Goal: Transaction & Acquisition: Obtain resource

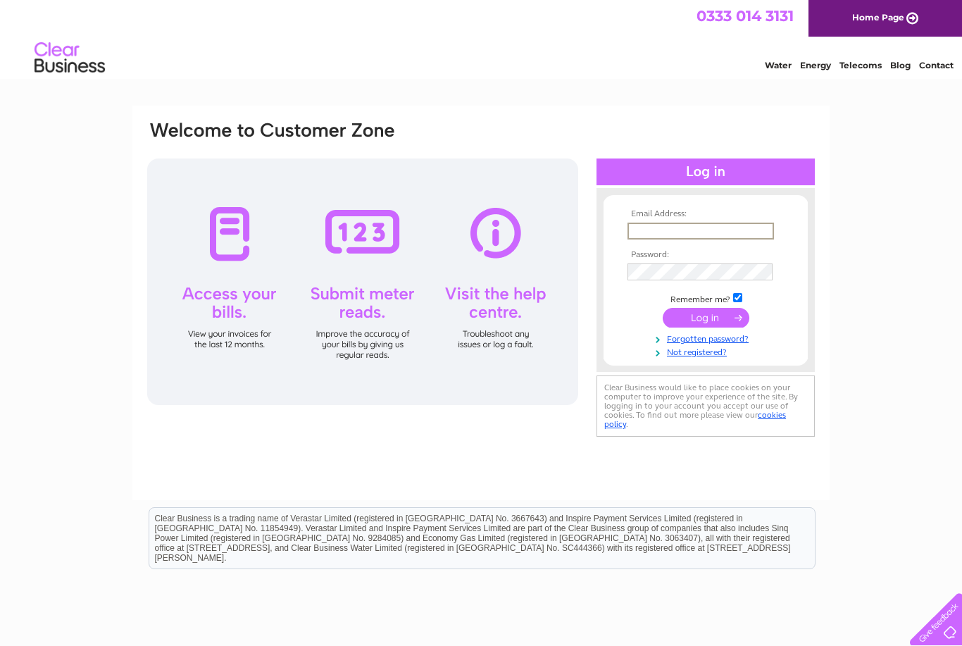
type input "Info@musiccollectivescotland.com"
click at [706, 318] on input "submit" at bounding box center [706, 318] width 87 height 20
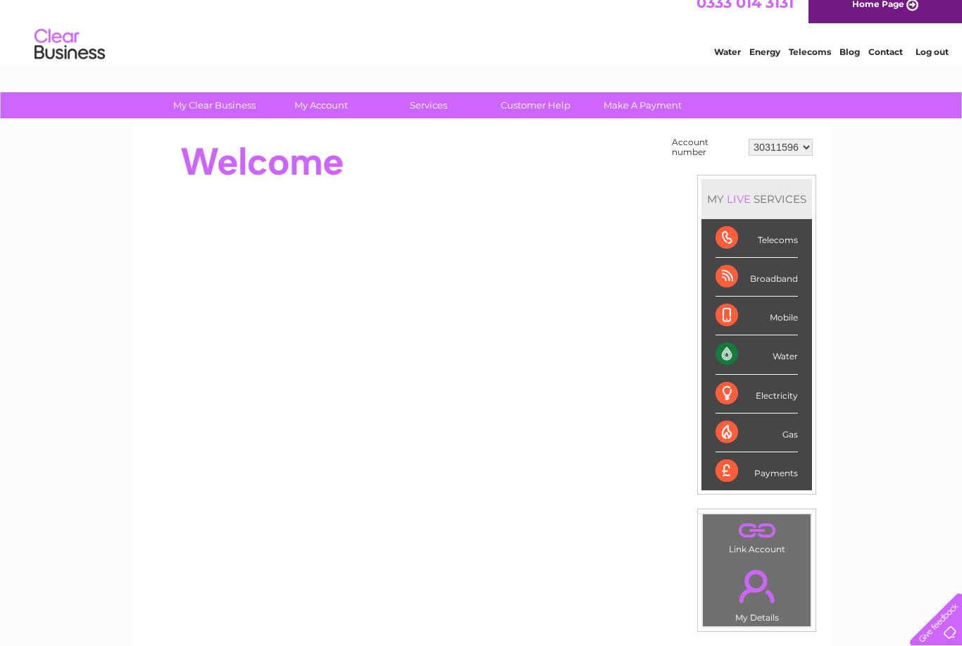
scroll to position [15, 0]
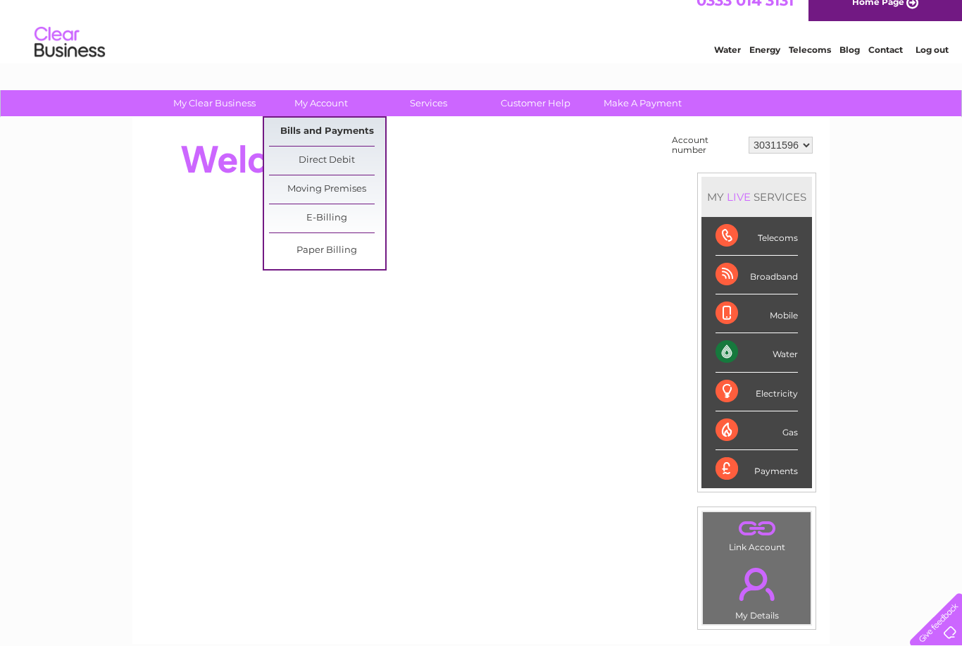
click at [357, 137] on link "Bills and Payments" at bounding box center [327, 132] width 116 height 28
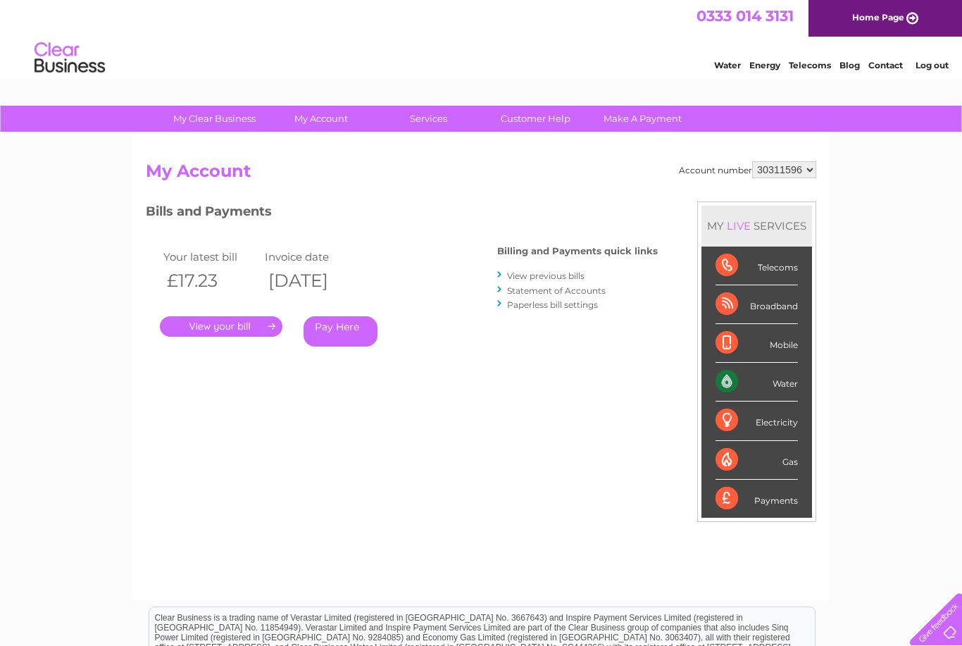
click at [555, 272] on link "View previous bills" at bounding box center [545, 275] width 77 height 11
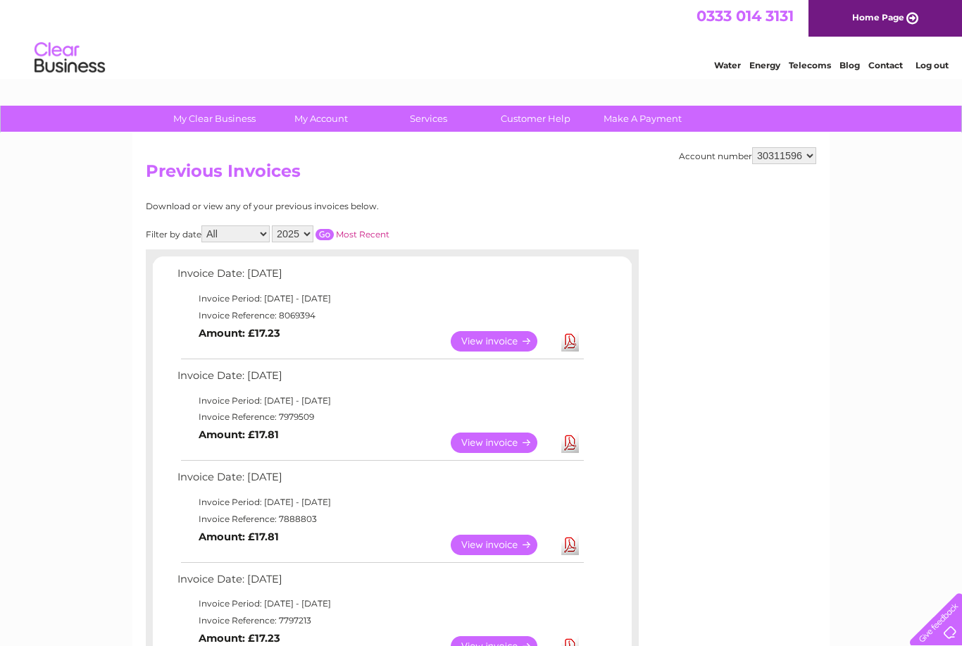
click at [501, 338] on link "View" at bounding box center [503, 341] width 104 height 20
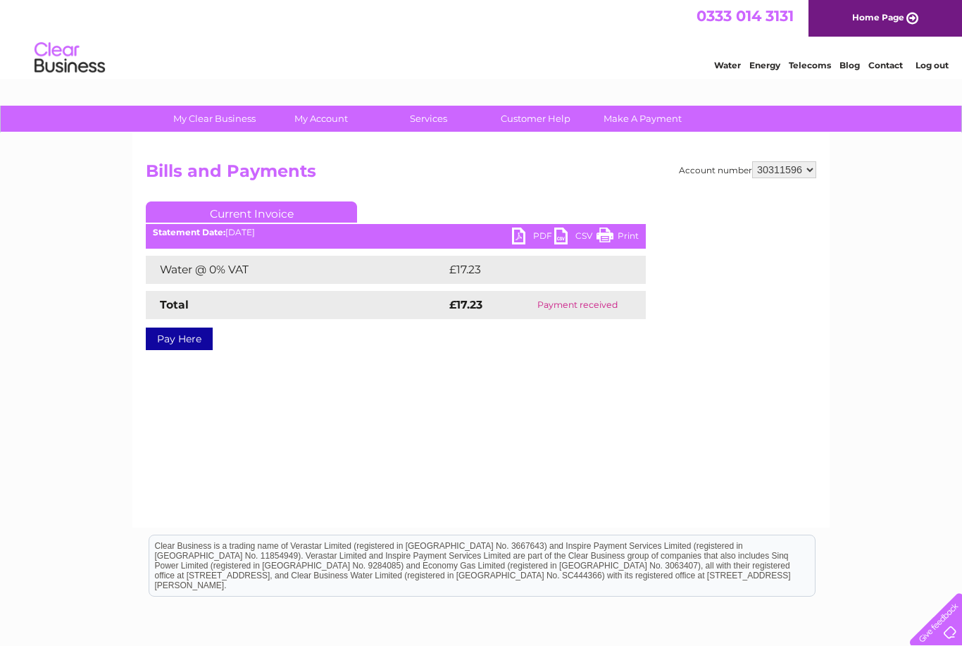
click at [528, 232] on link "PDF" at bounding box center [533, 237] width 42 height 20
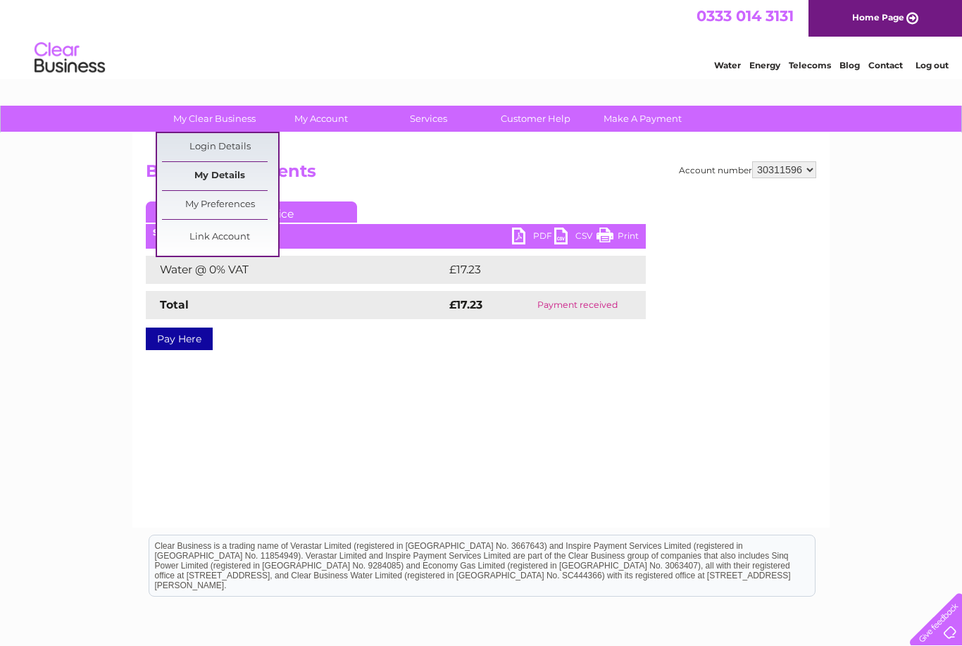
click at [240, 173] on link "My Details" at bounding box center [220, 176] width 116 height 28
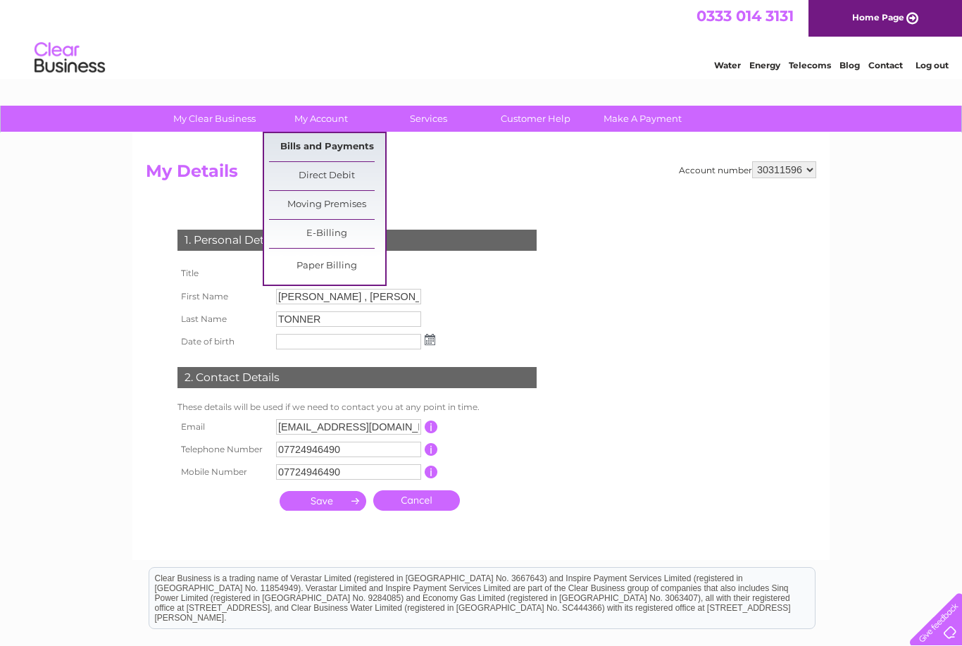
click at [357, 149] on link "Bills and Payments" at bounding box center [327, 147] width 116 height 28
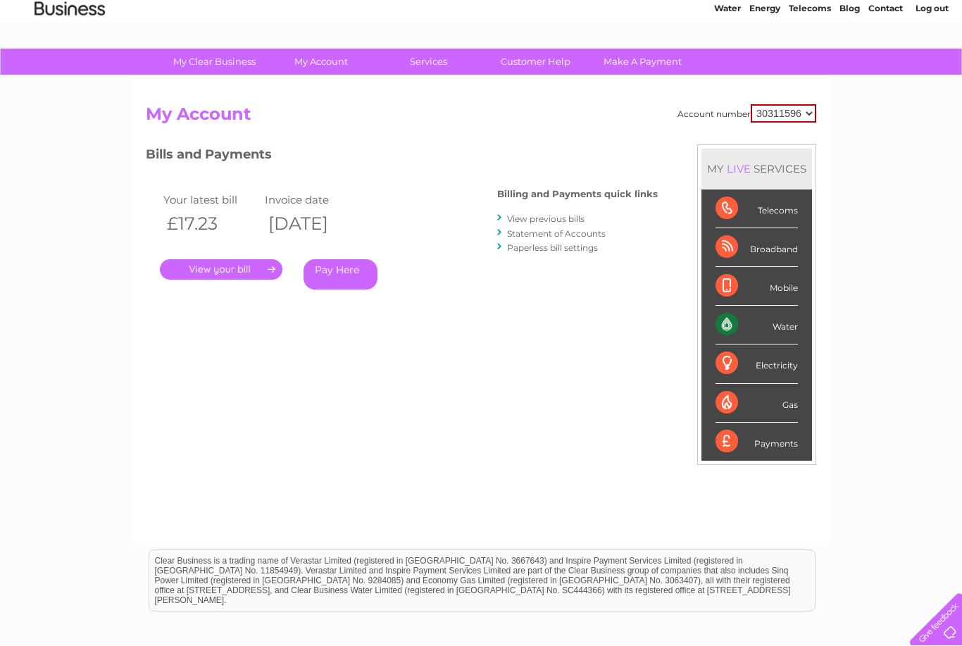
scroll to position [56, 0]
click at [590, 235] on link "Statement of Accounts" at bounding box center [556, 234] width 99 height 11
click at [585, 217] on link "View previous bills" at bounding box center [545, 218] width 77 height 11
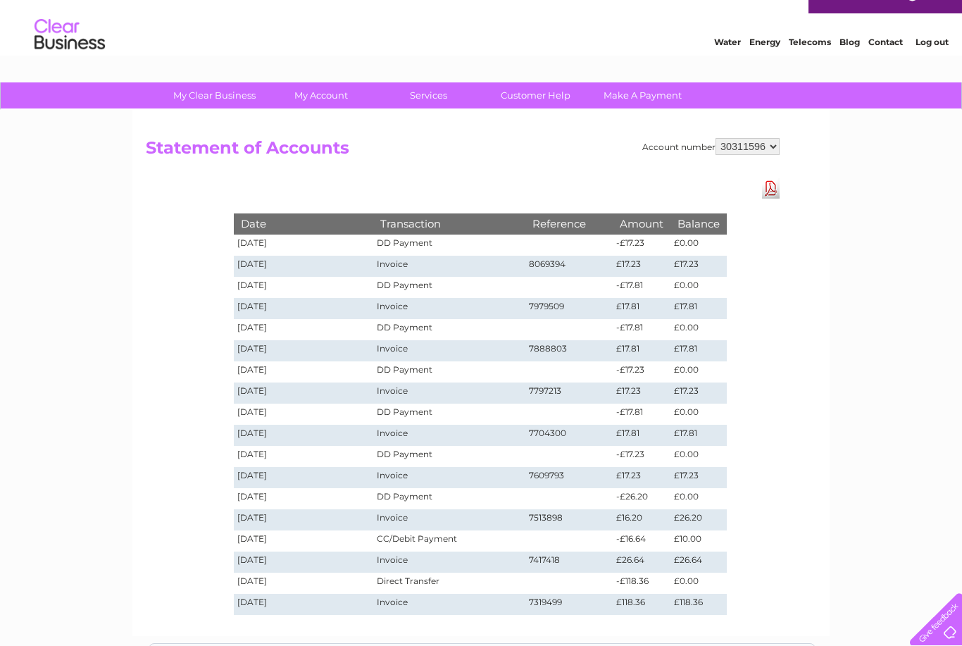
scroll to position [27, 0]
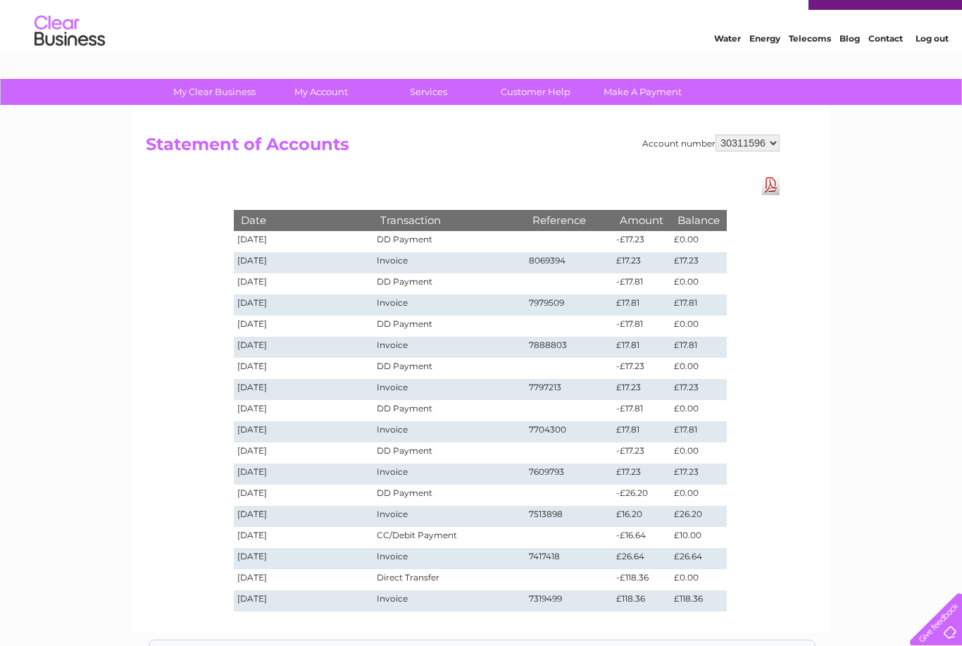
click at [568, 264] on td "8069394" at bounding box center [568, 262] width 87 height 21
click at [772, 187] on link "Download Pdf" at bounding box center [771, 185] width 18 height 20
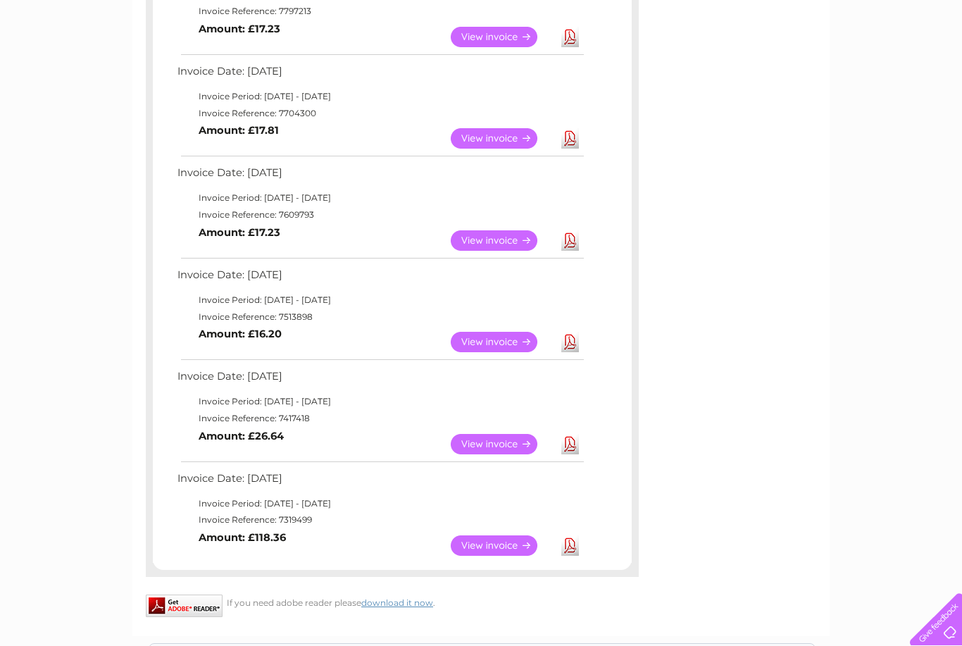
scroll to position [602, 0]
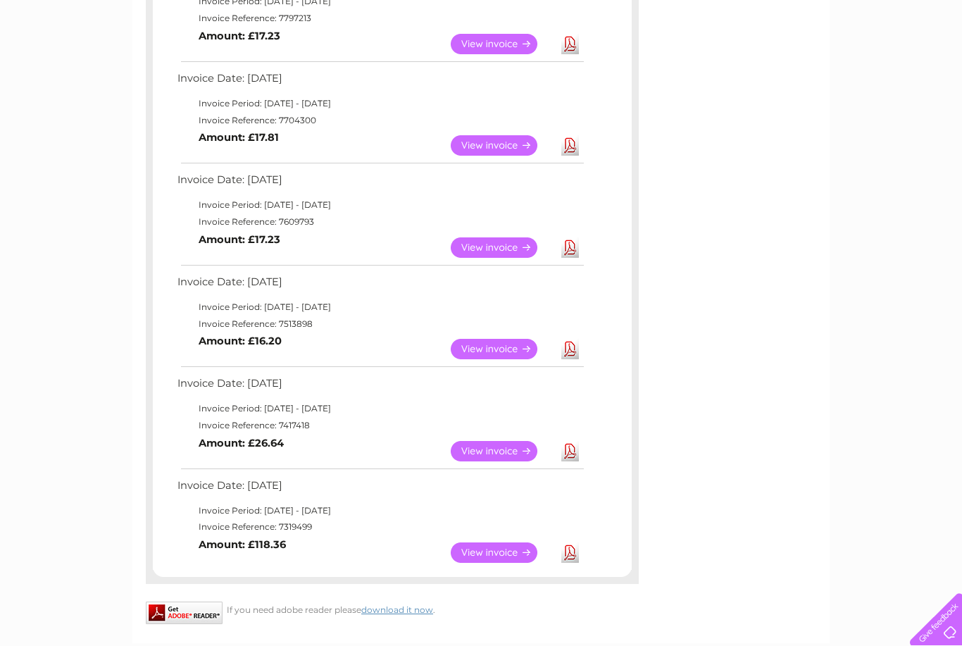
click at [495, 342] on link "View" at bounding box center [503, 349] width 104 height 20
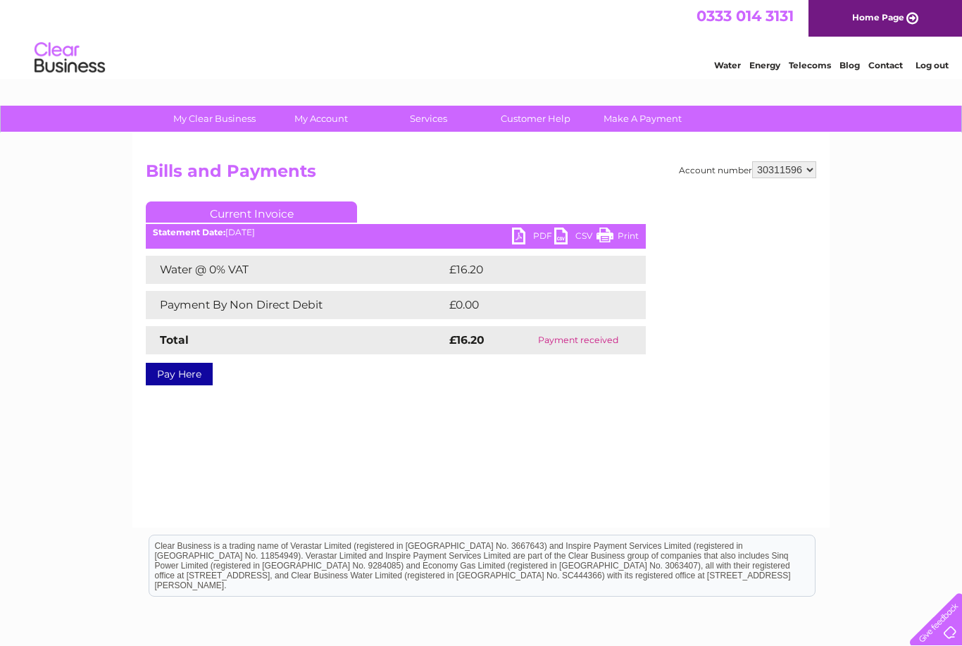
click at [523, 240] on link "PDF" at bounding box center [533, 237] width 42 height 20
